Goal: Complete application form

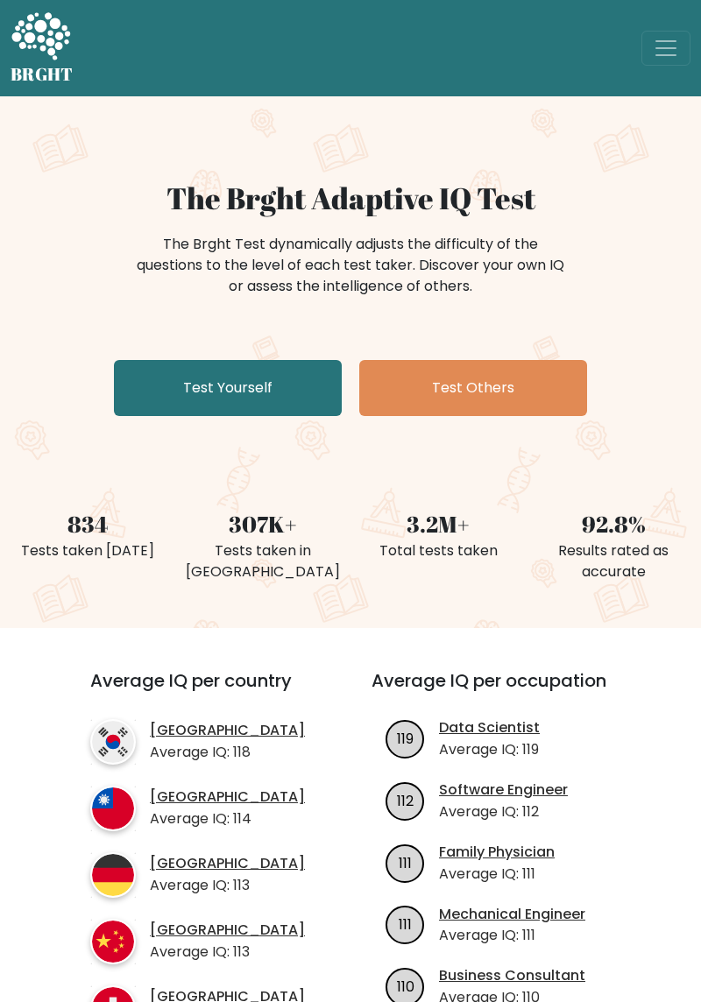
click at [499, 391] on link "Test Others" at bounding box center [473, 388] width 228 height 56
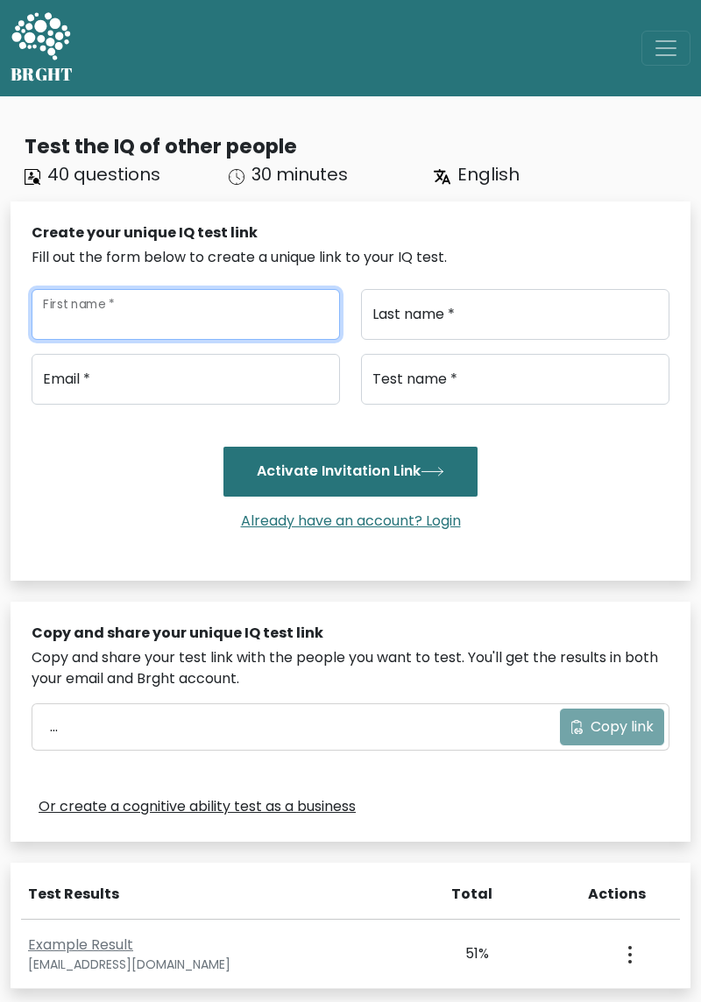
click at [81, 308] on input "First name *" at bounding box center [186, 314] width 308 height 51
type input "M"
type input "[PERSON_NAME]"
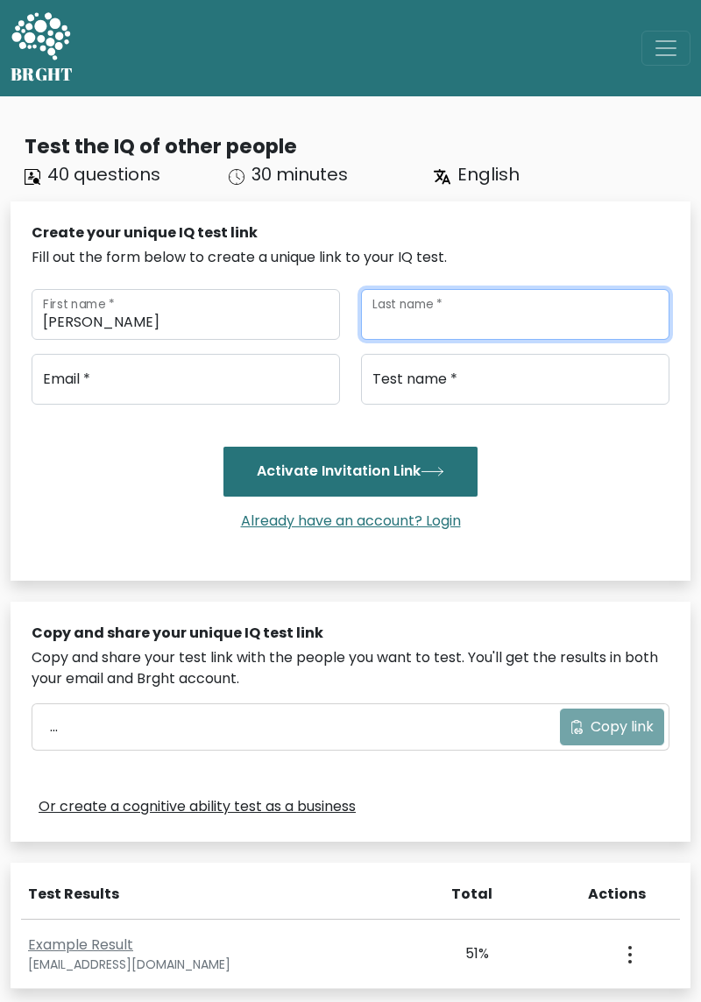
click at [469, 310] on input "Last name *" at bounding box center [515, 314] width 308 height 51
type input "Sultan"
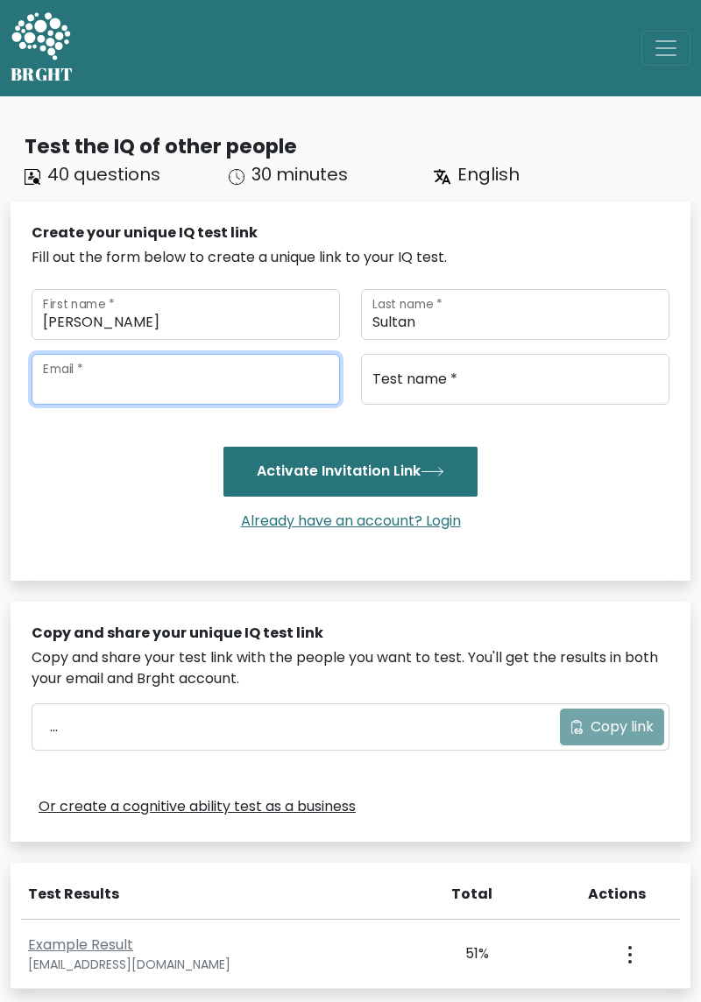
click at [192, 384] on input "email" at bounding box center [186, 379] width 308 height 51
type input "[EMAIL_ADDRESS][DOMAIN_NAME]"
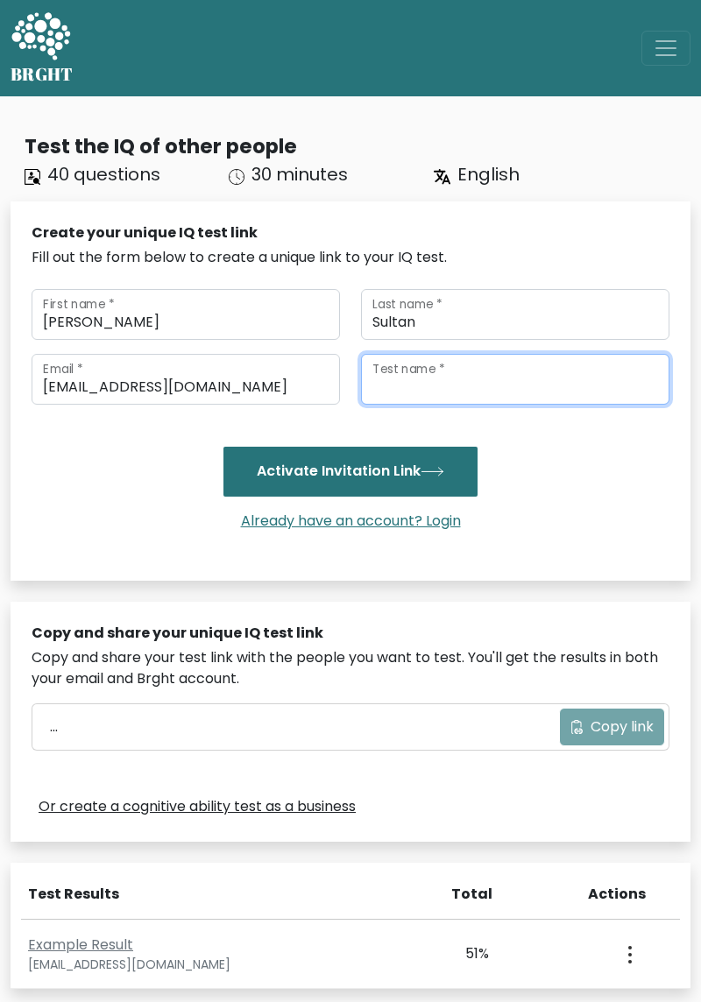
click at [461, 382] on input "Test name *" at bounding box center [515, 379] width 308 height 51
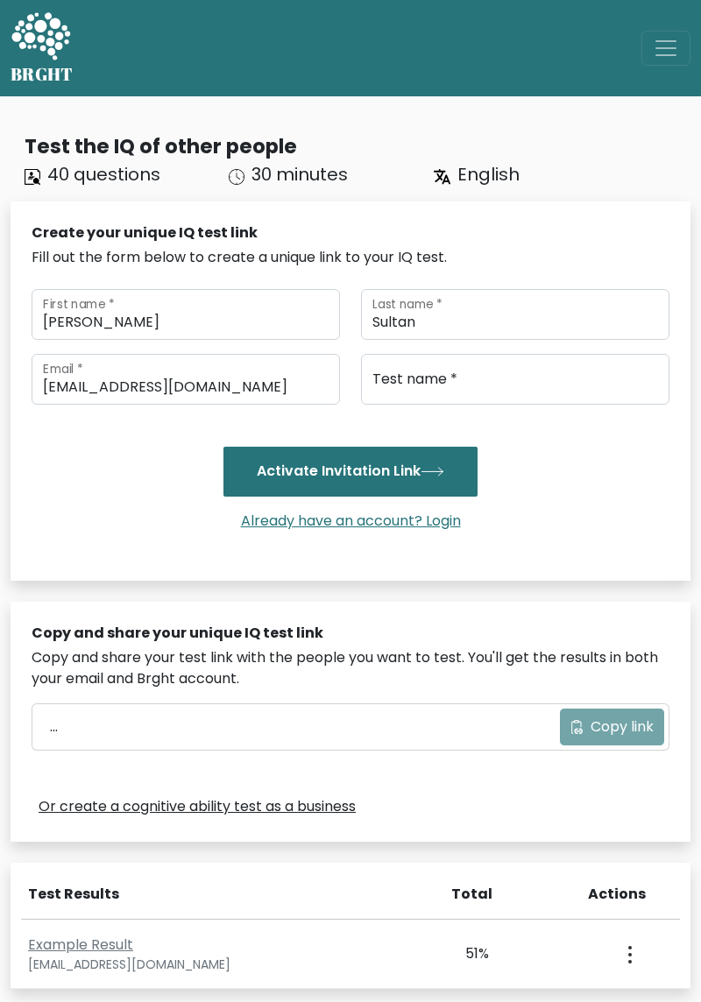
click at [363, 472] on button "Activate Invitation Link" at bounding box center [350, 471] width 254 height 49
